Goal: Transaction & Acquisition: Purchase product/service

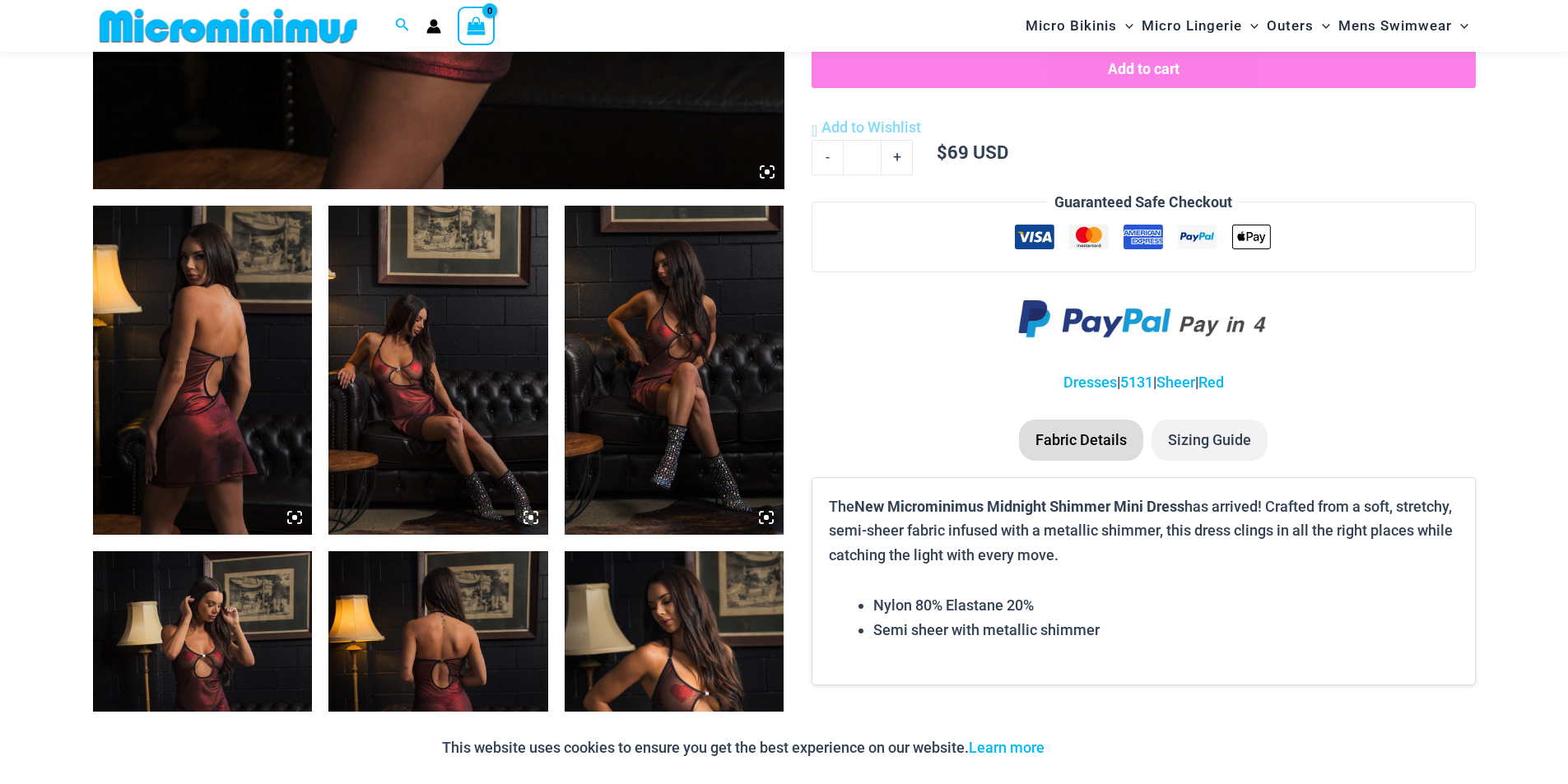
scroll to position [981, 0]
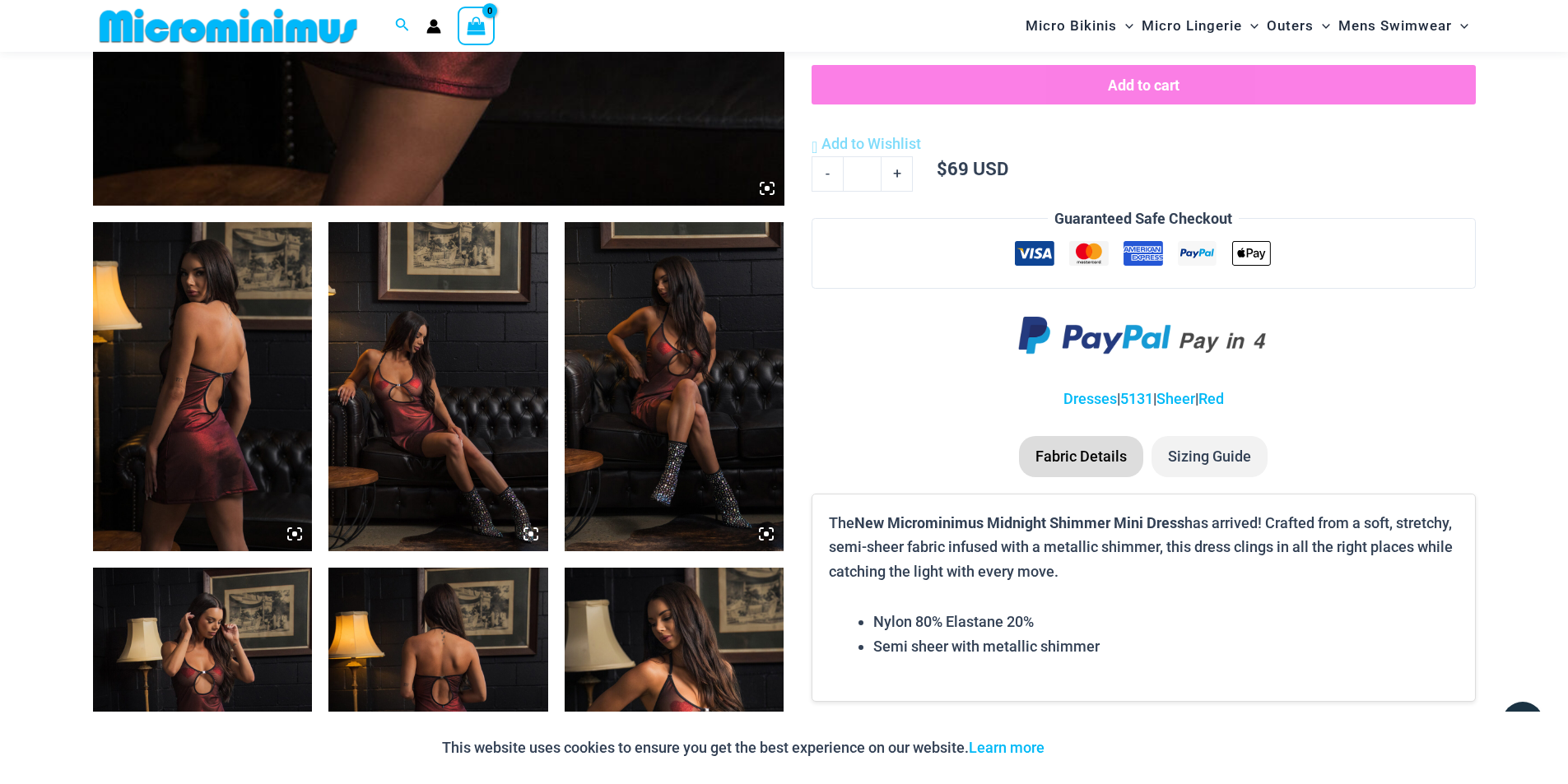
click at [769, 191] on icon at bounding box center [767, 188] width 5 height 5
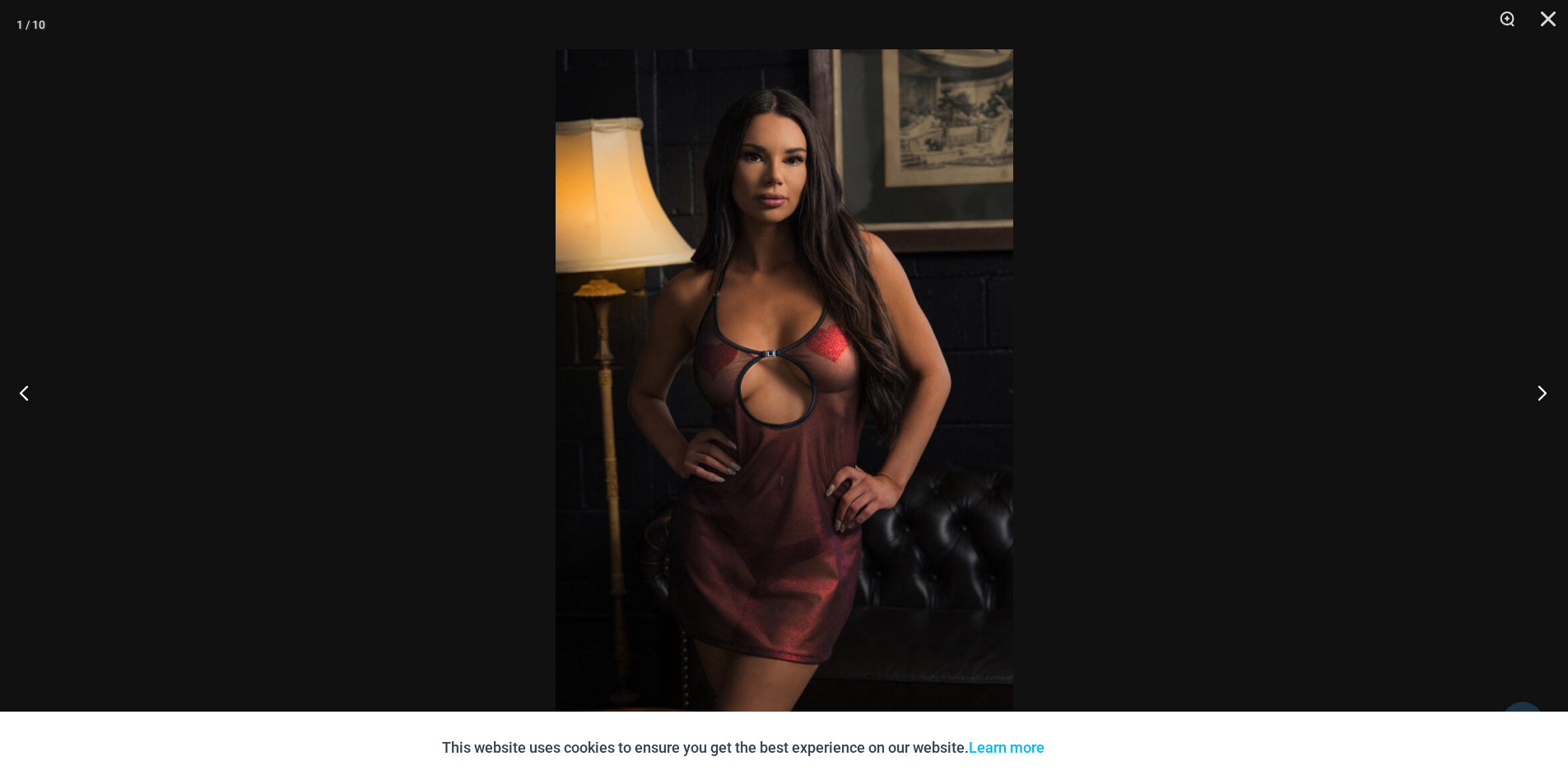
click at [1547, 395] on button "Next" at bounding box center [1537, 392] width 62 height 82
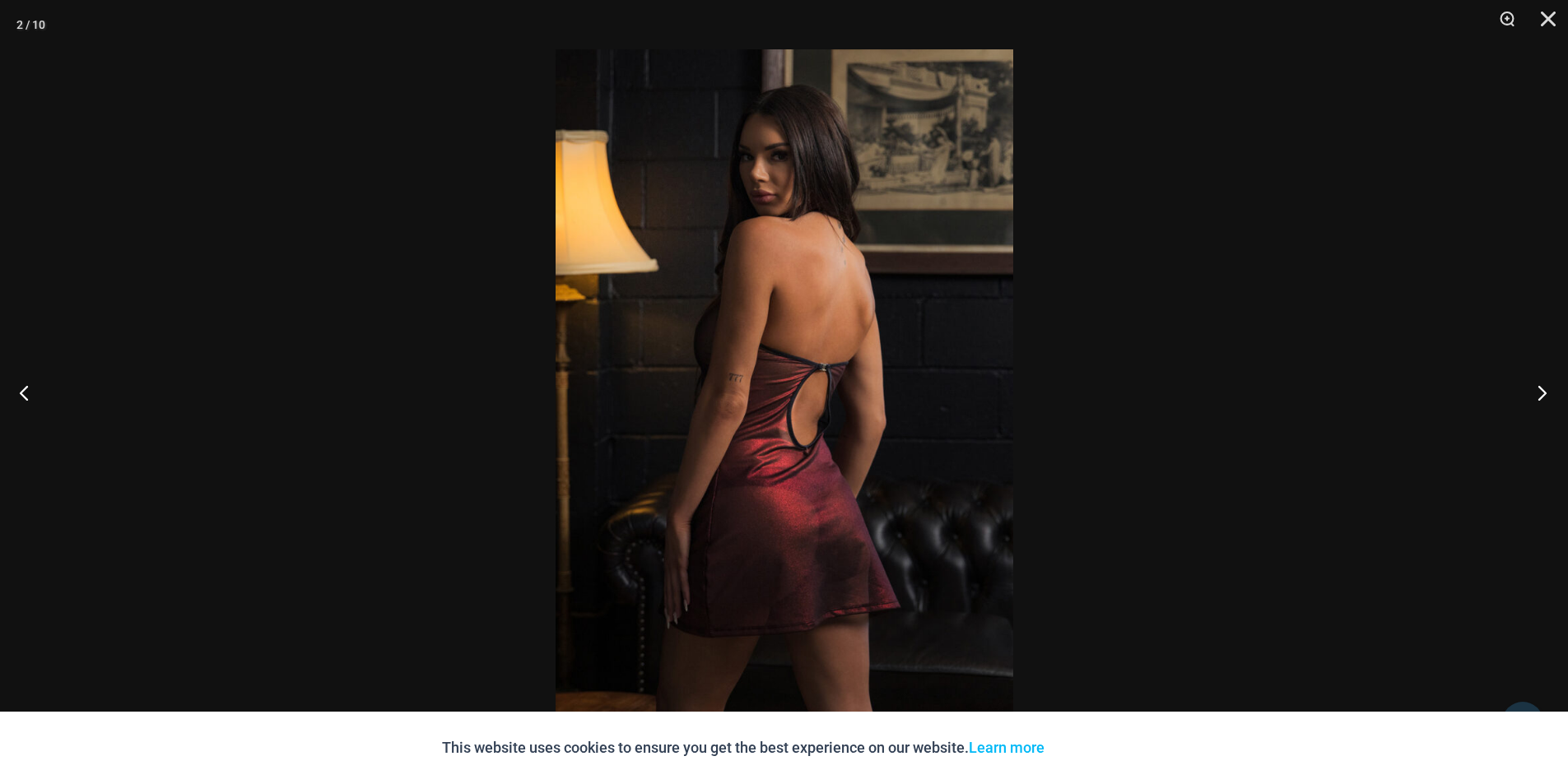
click at [1547, 395] on button "Next" at bounding box center [1537, 392] width 62 height 82
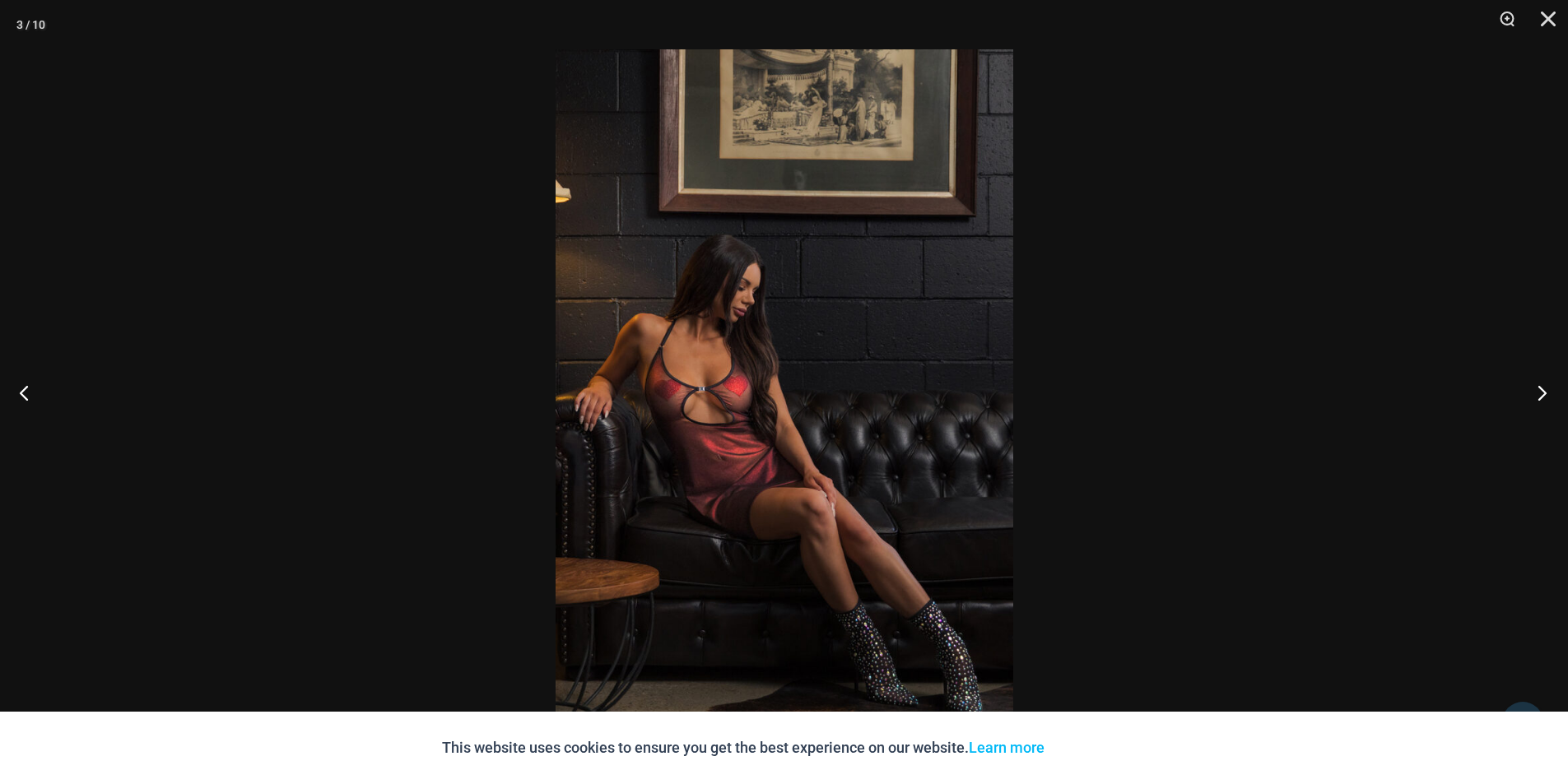
click at [1547, 395] on button "Next" at bounding box center [1537, 392] width 62 height 82
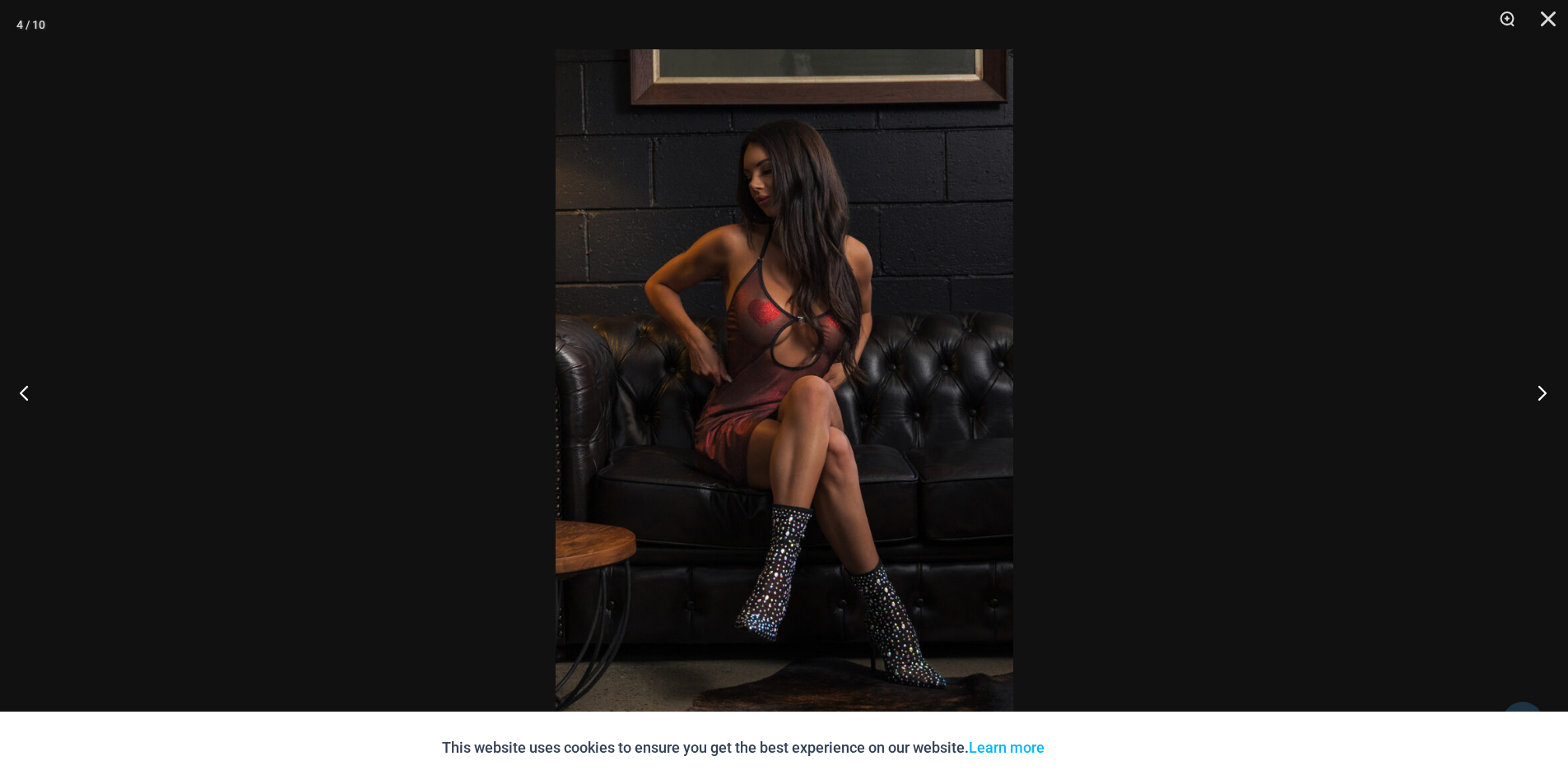
click at [1547, 395] on button "Next" at bounding box center [1537, 392] width 62 height 82
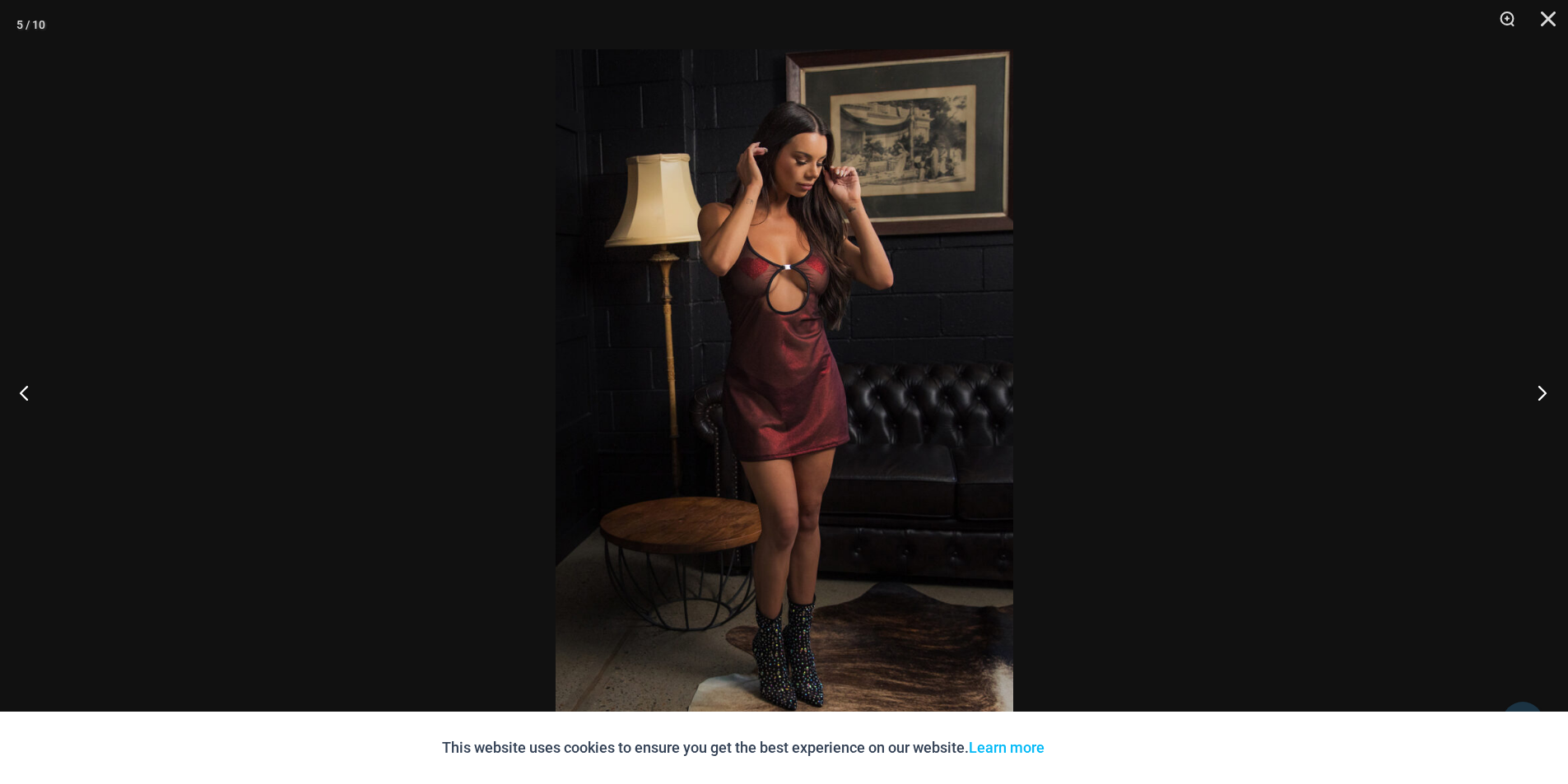
click at [1547, 395] on button "Next" at bounding box center [1537, 392] width 62 height 82
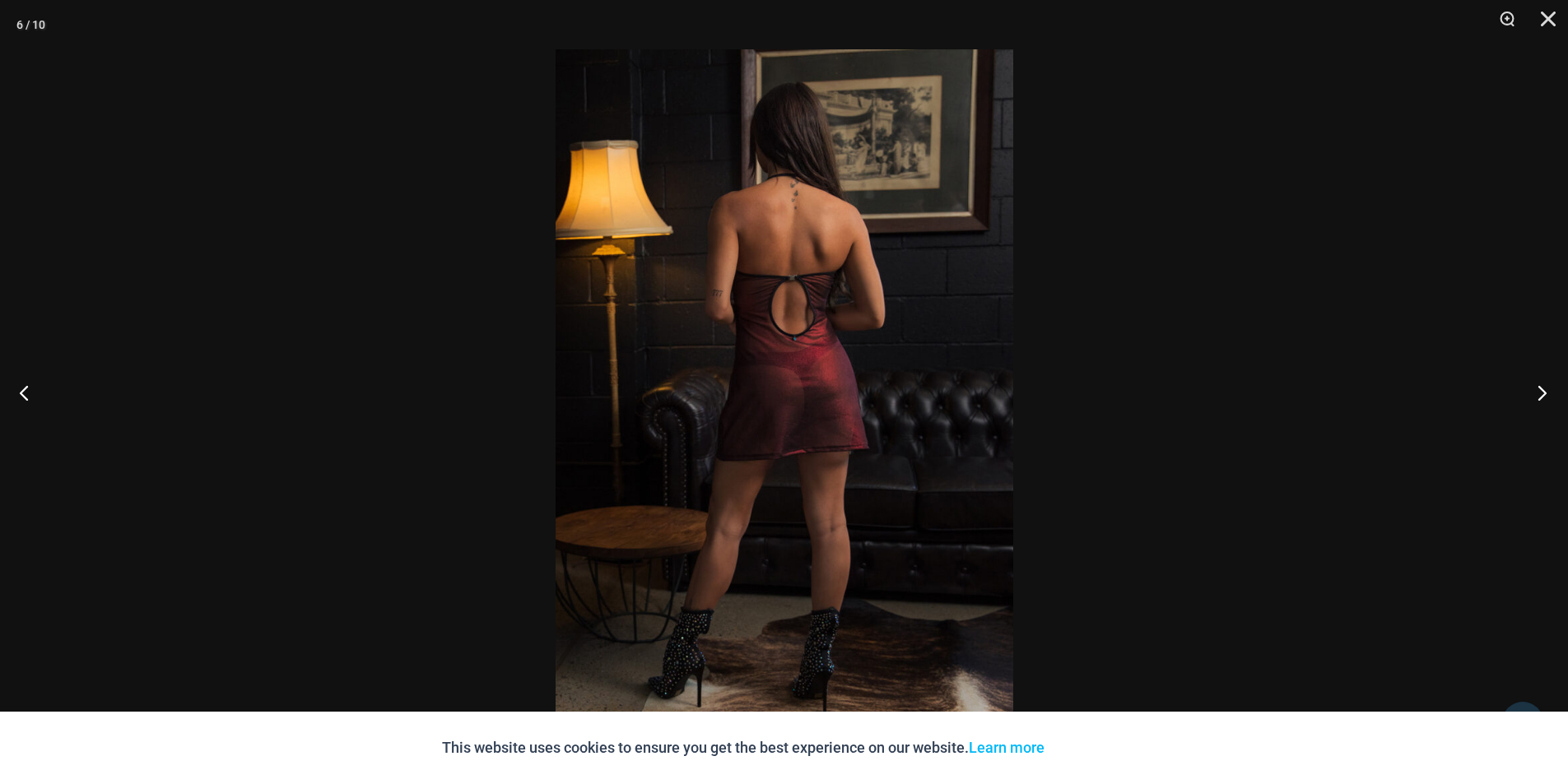
click at [1547, 395] on button "Next" at bounding box center [1537, 392] width 62 height 82
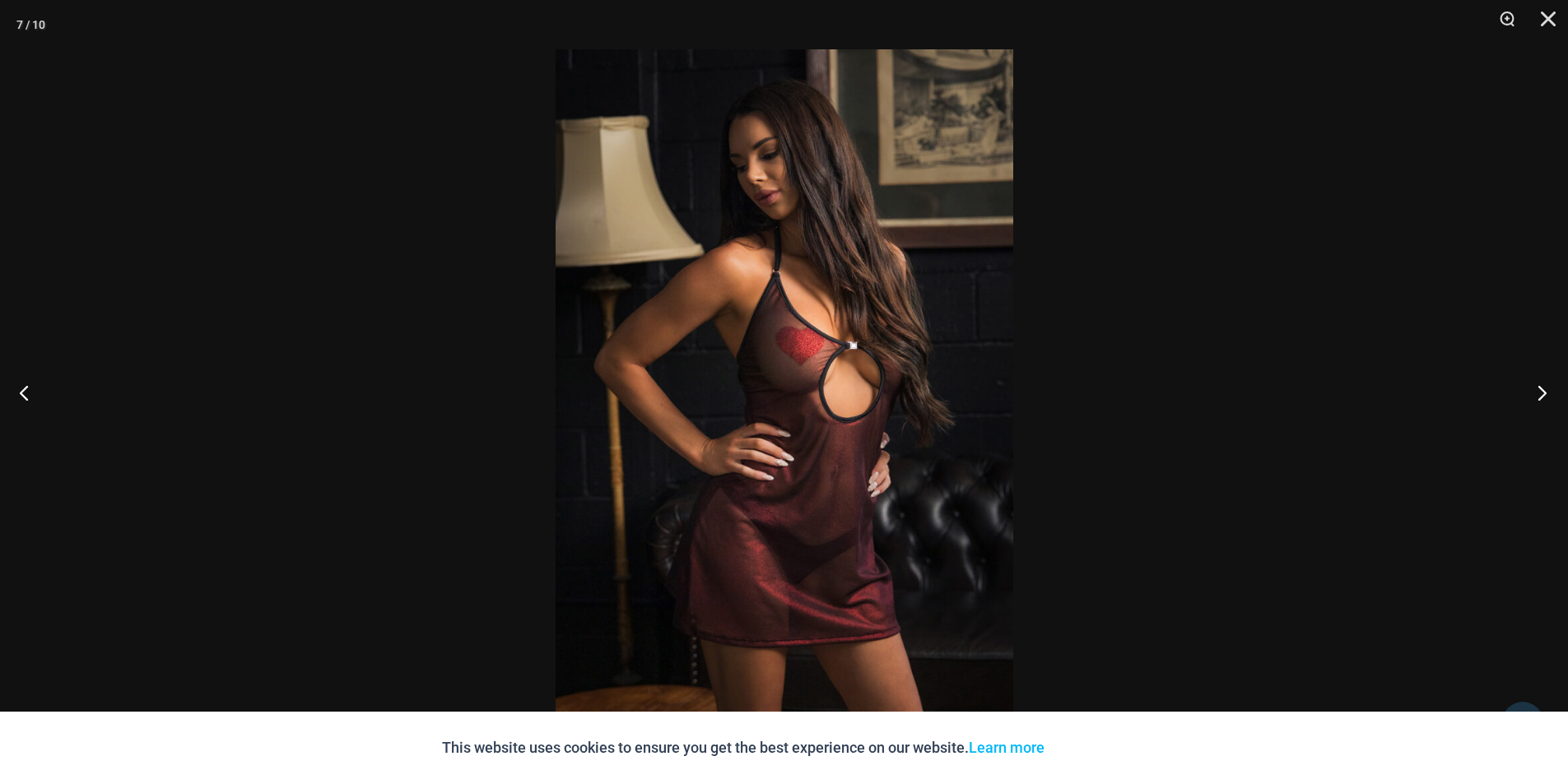
click at [1547, 395] on button "Next" at bounding box center [1537, 392] width 62 height 82
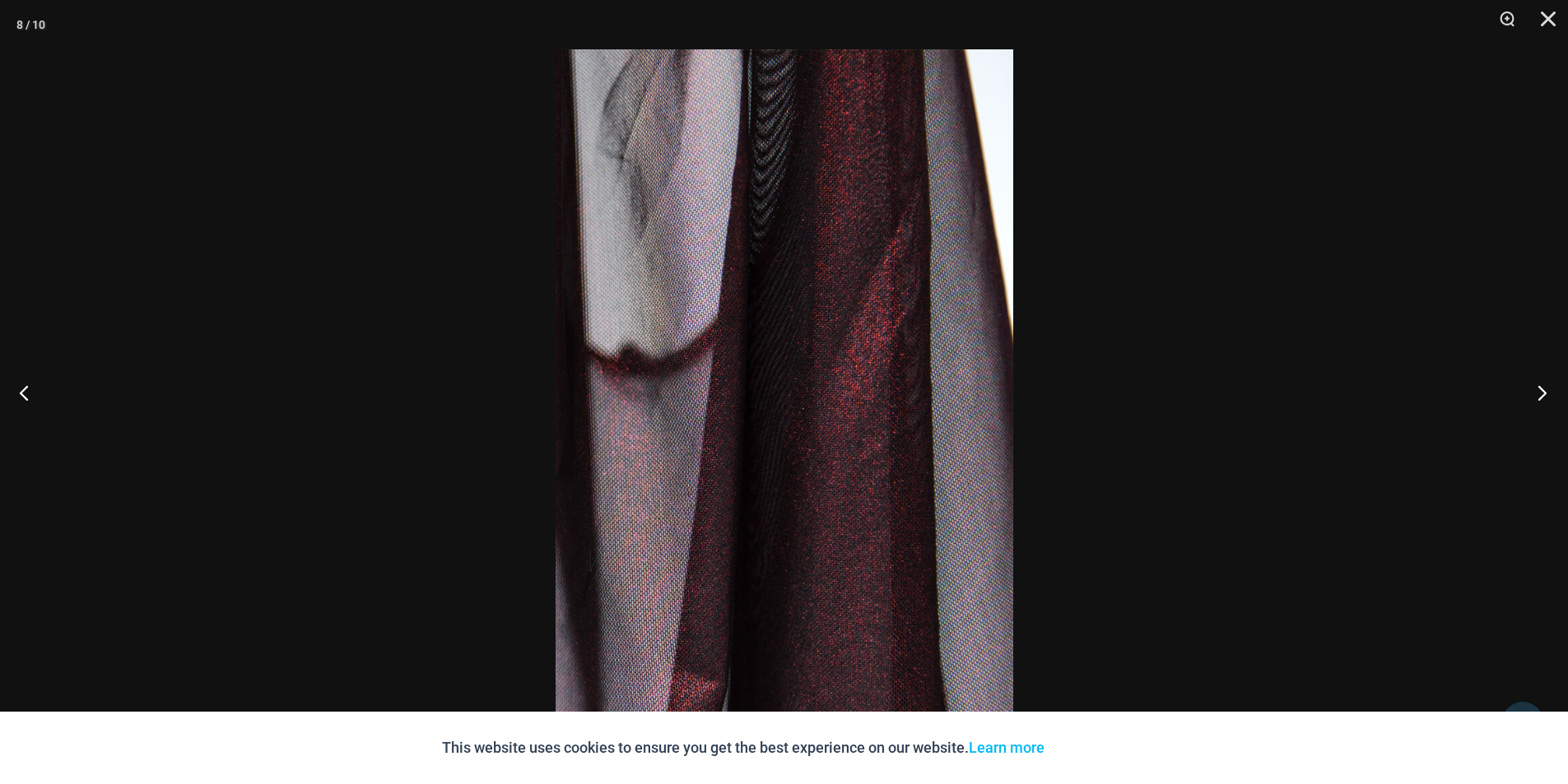
click at [1547, 395] on button "Next" at bounding box center [1537, 392] width 62 height 82
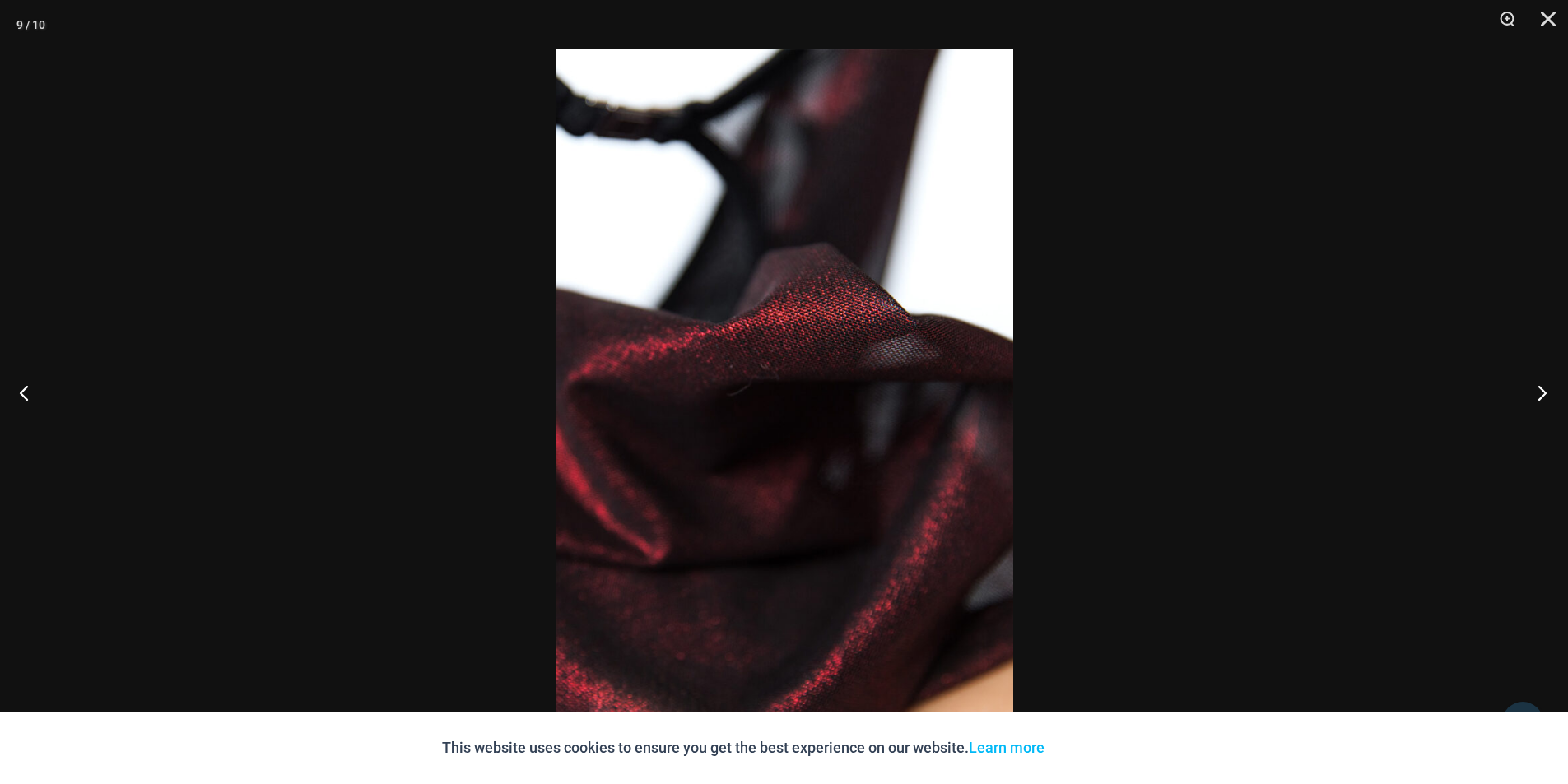
click at [1547, 395] on button "Next" at bounding box center [1537, 392] width 62 height 82
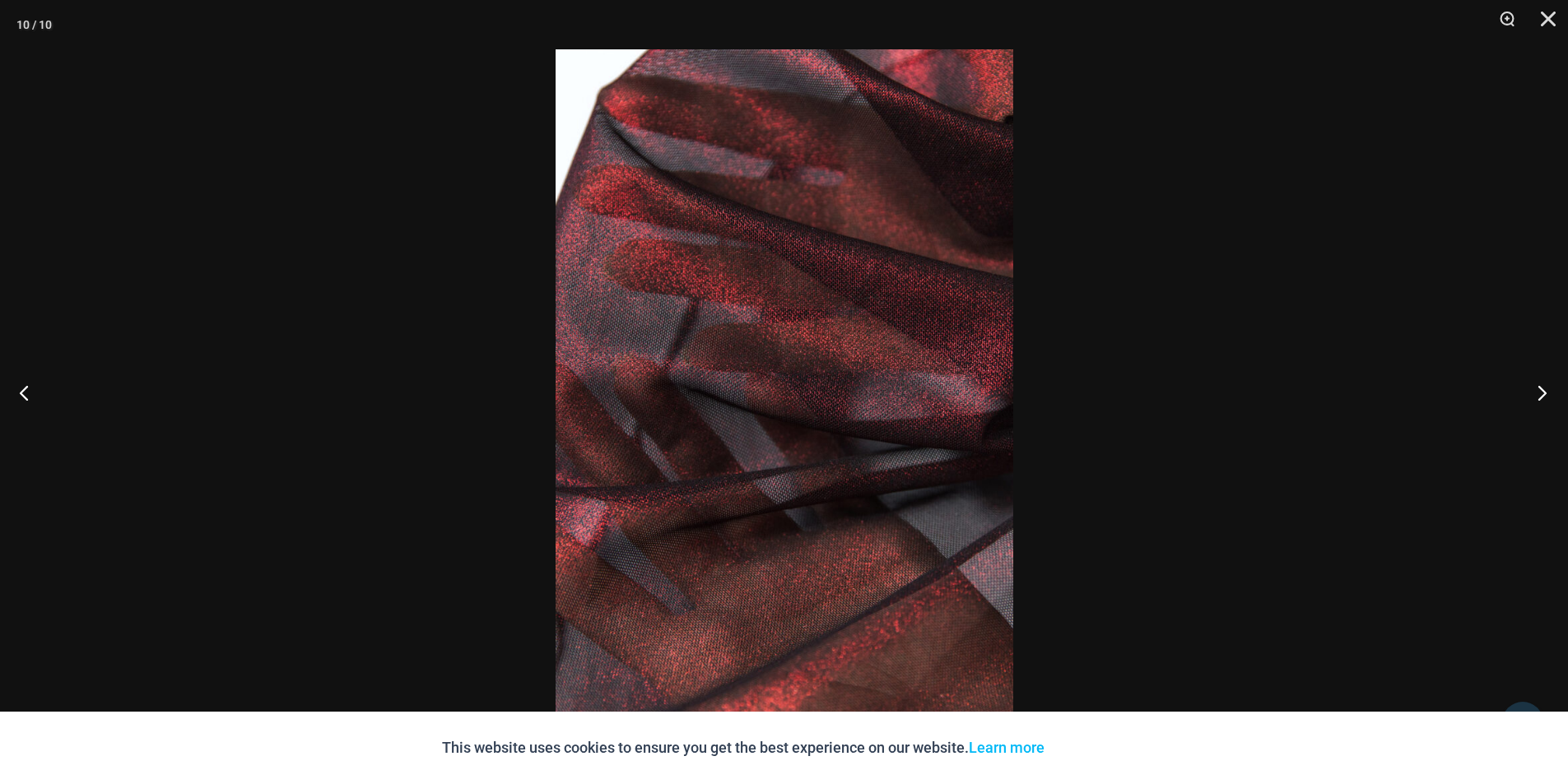
click at [1545, 394] on button "Next" at bounding box center [1537, 392] width 62 height 82
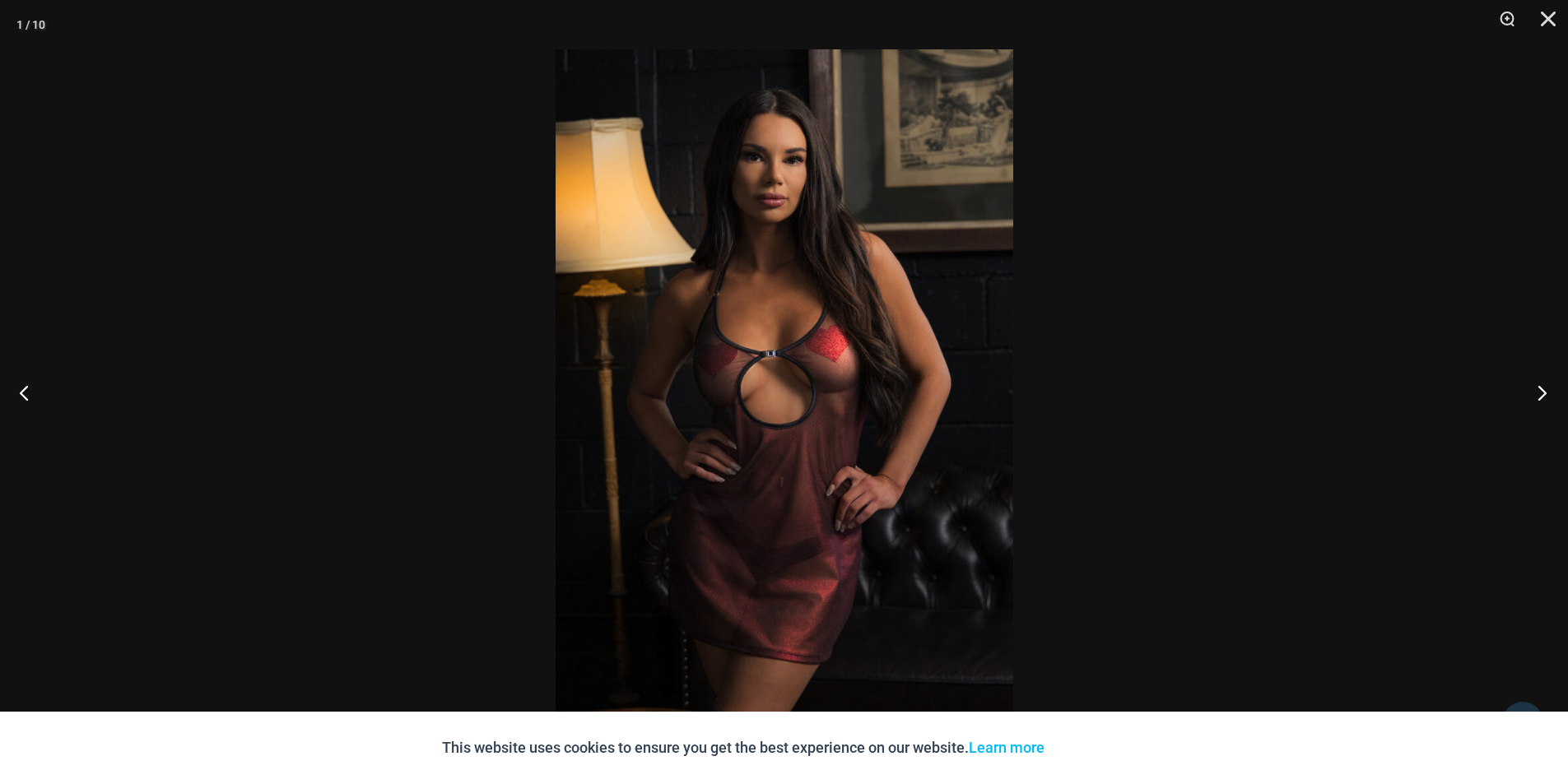
click at [1545, 394] on button "Next" at bounding box center [1537, 392] width 62 height 82
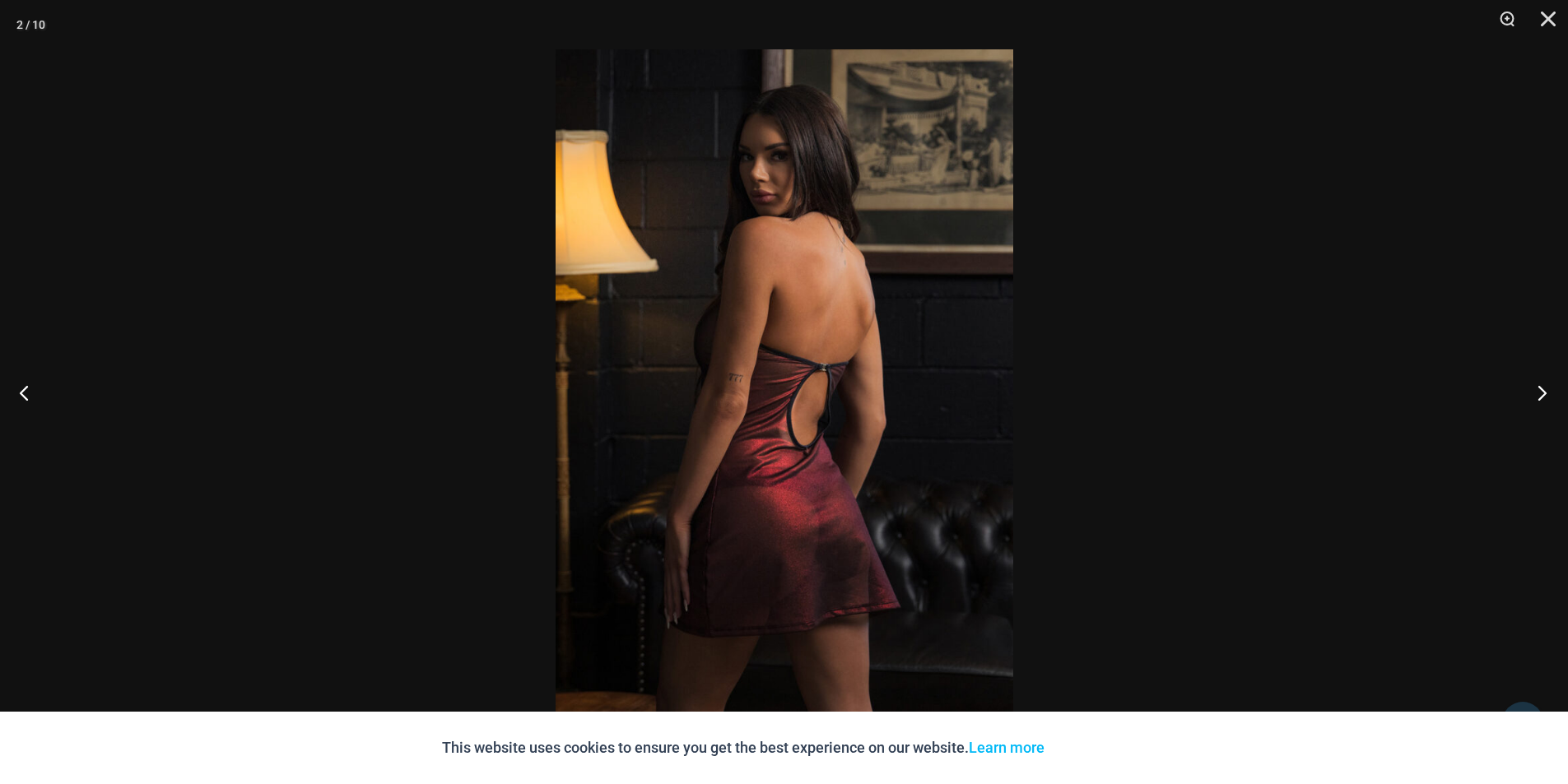
click at [1545, 394] on button "Next" at bounding box center [1537, 392] width 62 height 82
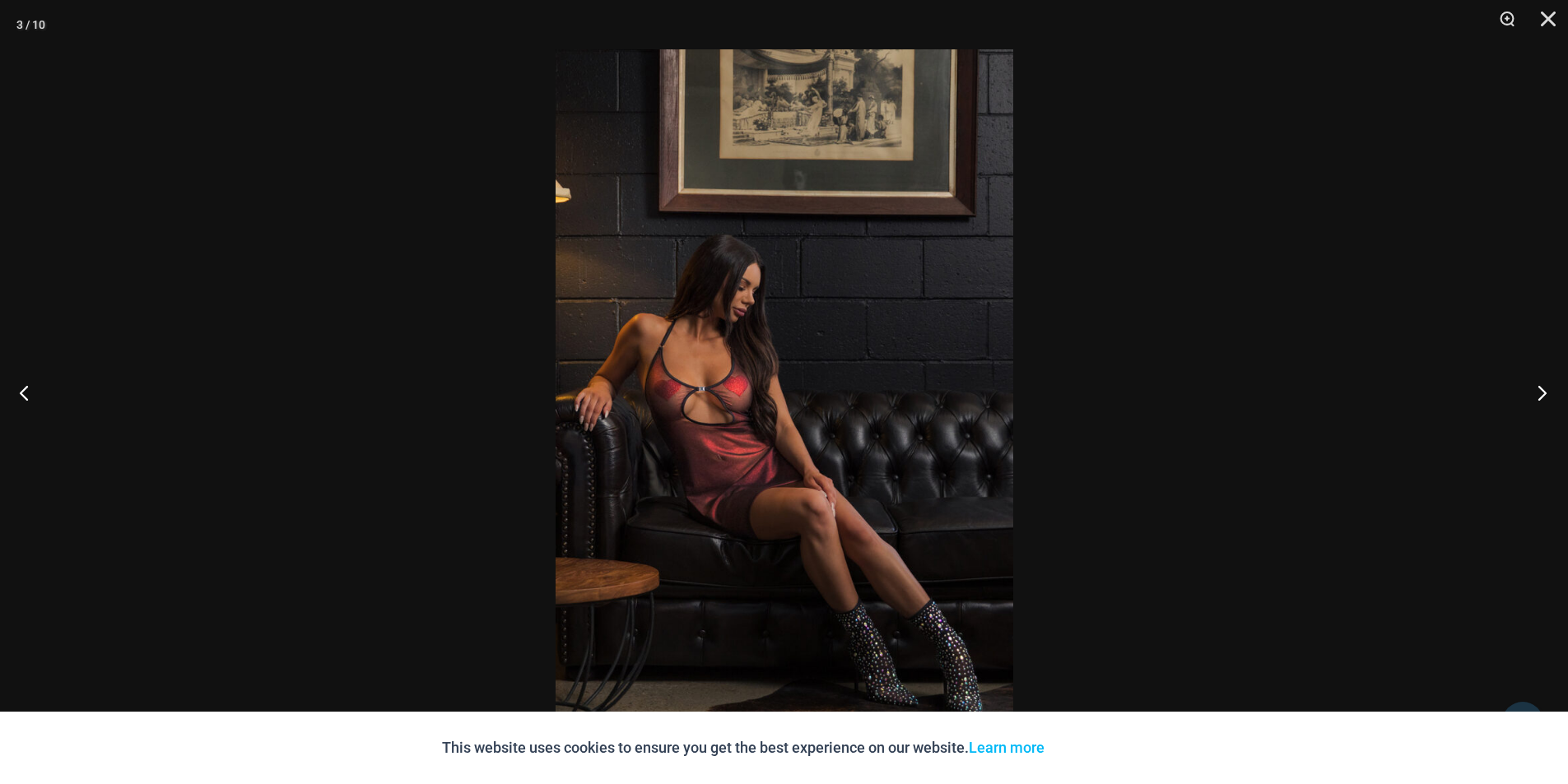
click at [1544, 394] on button "Next" at bounding box center [1537, 392] width 62 height 82
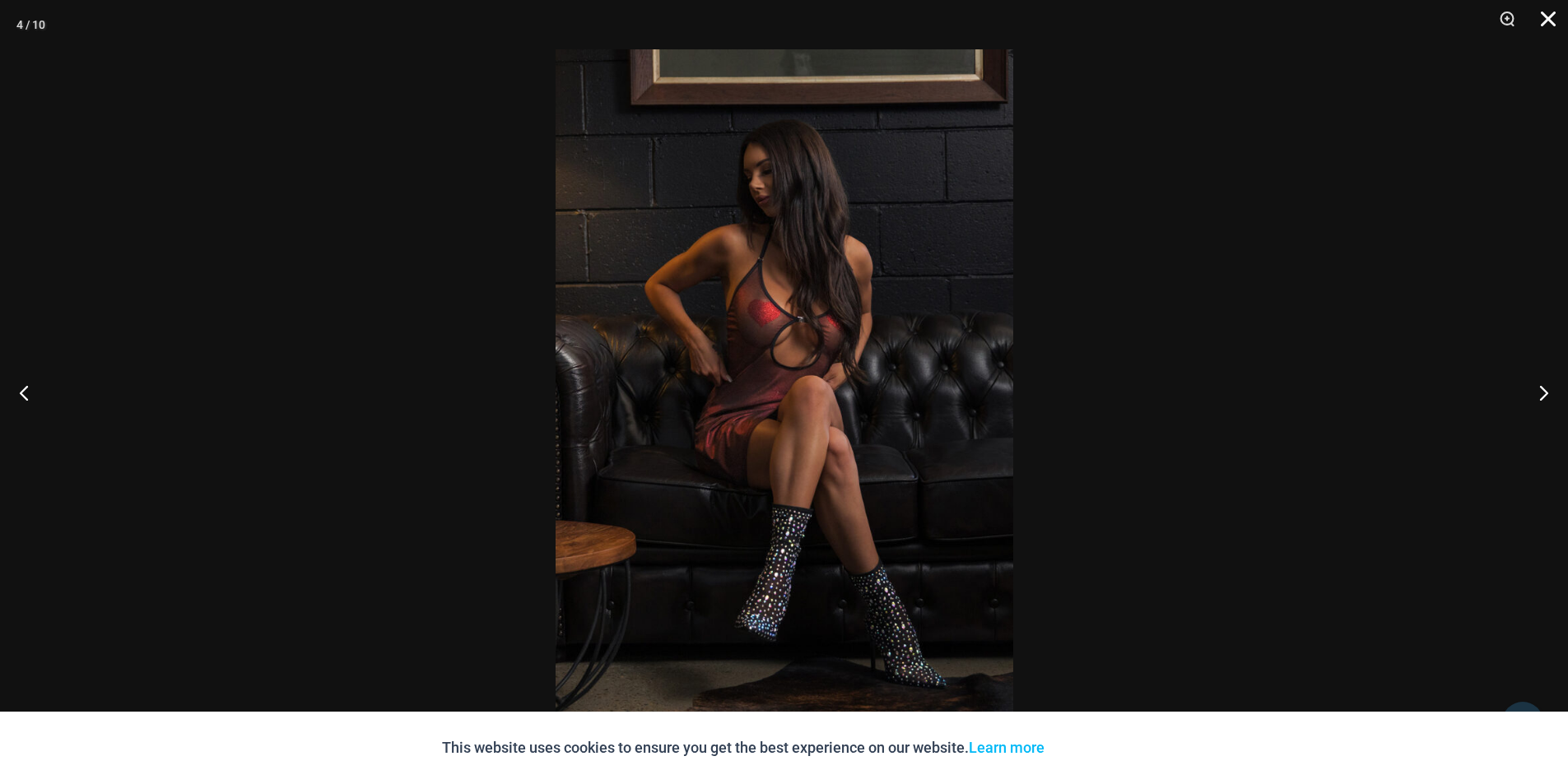
click at [1543, 22] on button "Close" at bounding box center [1542, 25] width 41 height 49
